Goal: Find specific page/section: Find specific page/section

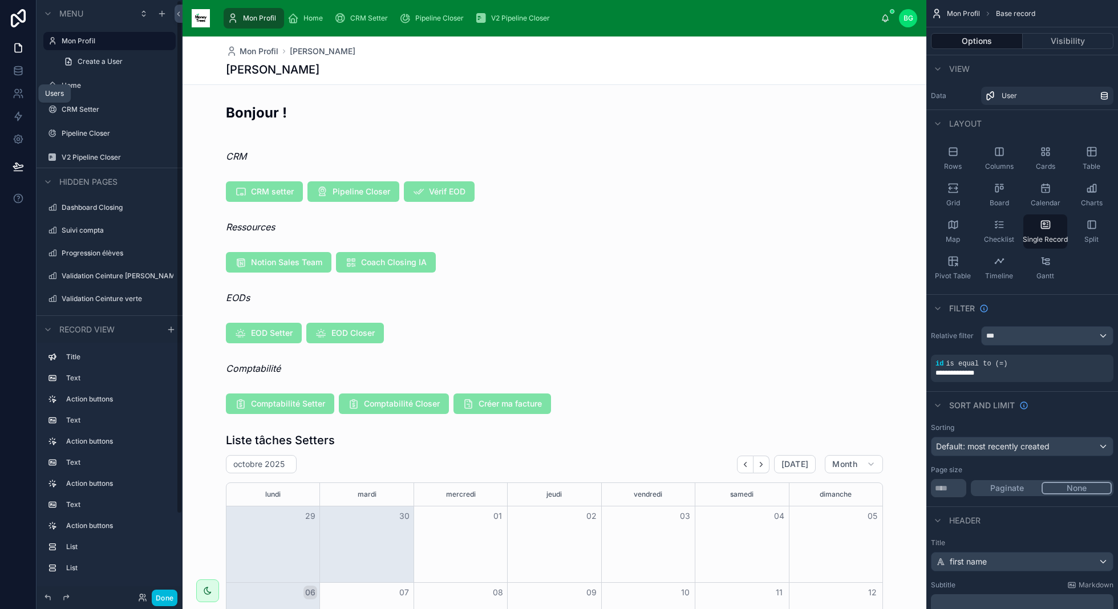
click at [15, 96] on icon at bounding box center [18, 93] width 11 height 11
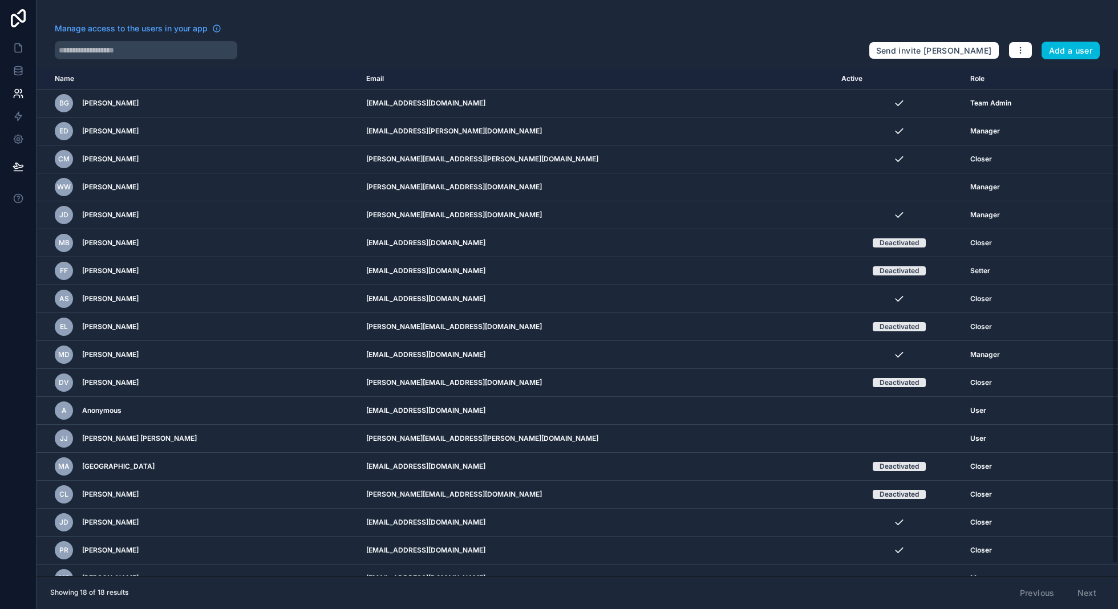
scroll to position [13, 0]
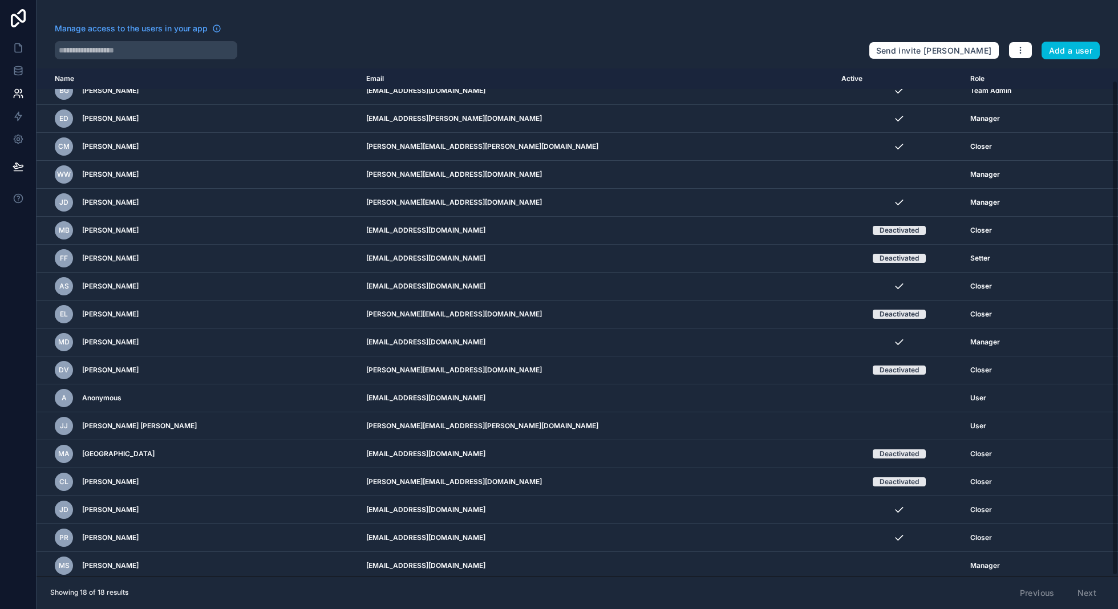
click at [846, 564] on td "scrollable content" at bounding box center [899, 566] width 129 height 28
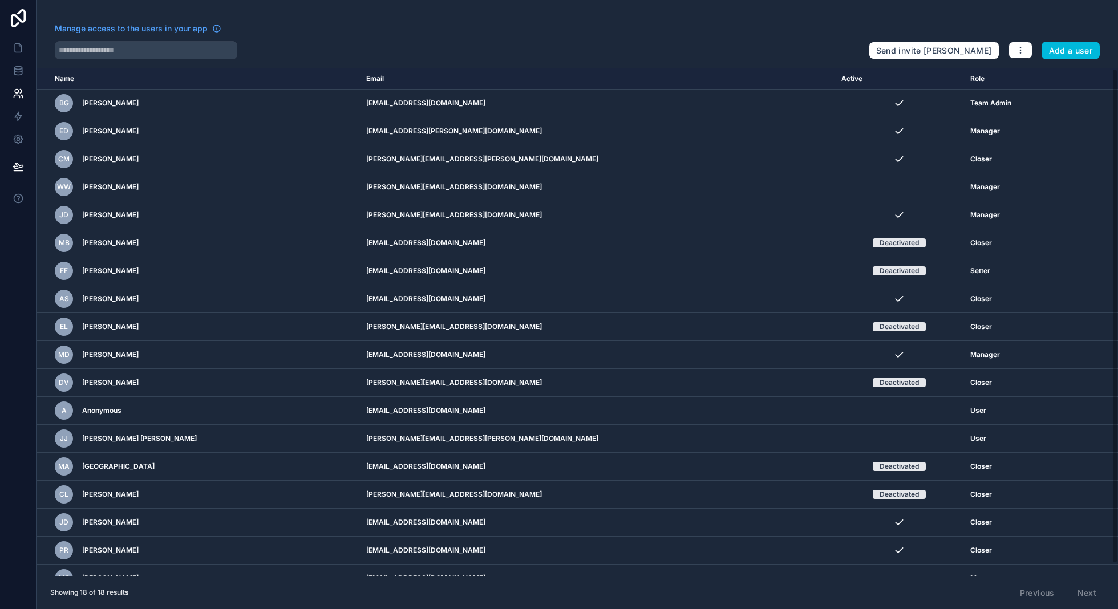
scroll to position [13, 0]
